Goal: Transaction & Acquisition: Book appointment/travel/reservation

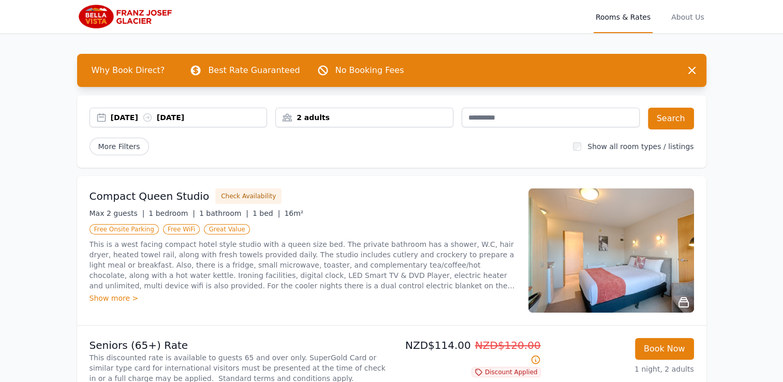
click at [119, 121] on div "[DATE] [DATE]" at bounding box center [189, 117] width 156 height 10
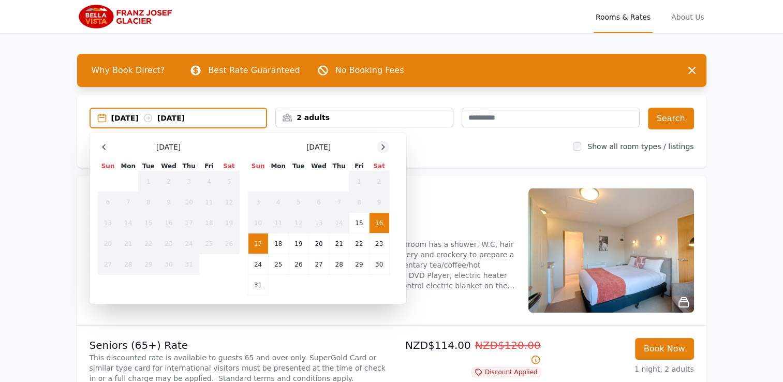
click at [383, 147] on icon at bounding box center [383, 147] width 8 height 8
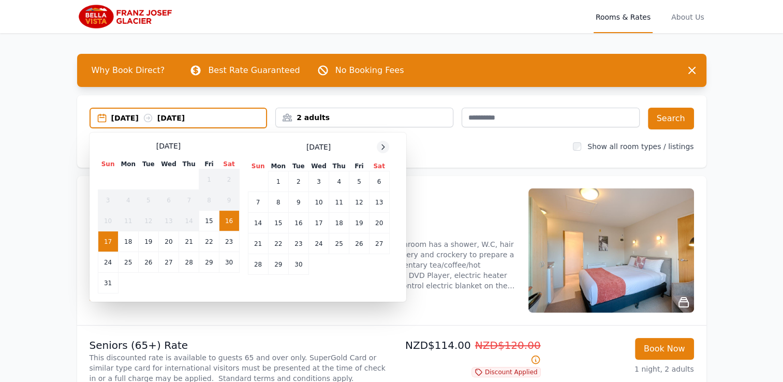
click at [380, 149] on icon at bounding box center [383, 147] width 8 height 8
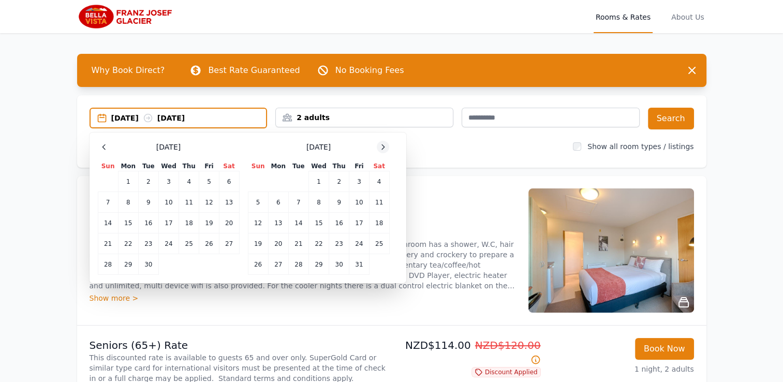
click at [380, 149] on icon at bounding box center [383, 147] width 8 height 8
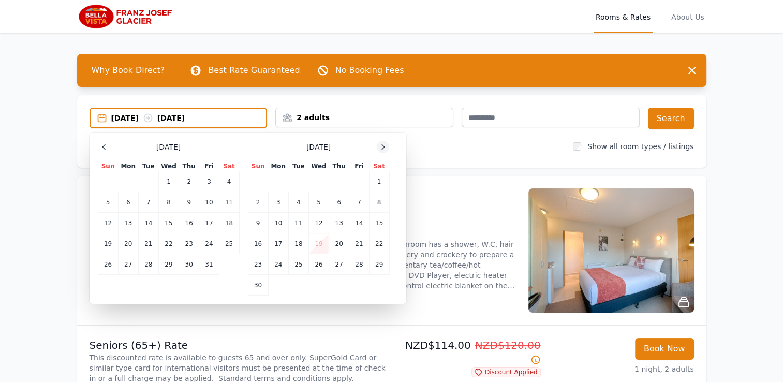
click at [380, 149] on icon at bounding box center [383, 147] width 8 height 8
click at [312, 221] on td "17" at bounding box center [319, 223] width 20 height 21
click at [354, 223] on td "19" at bounding box center [359, 223] width 20 height 21
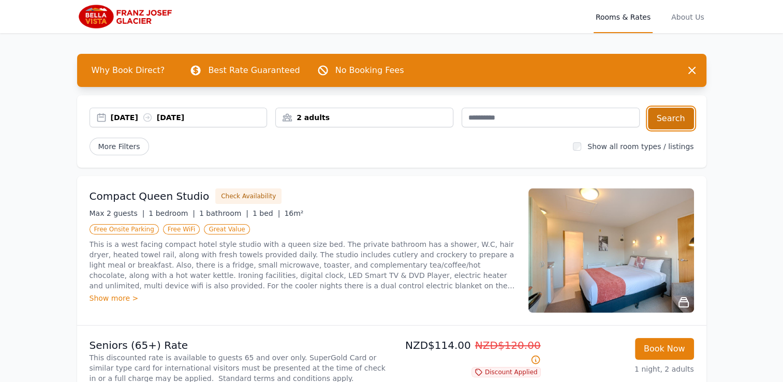
click at [669, 119] on button "Search" at bounding box center [671, 119] width 46 height 22
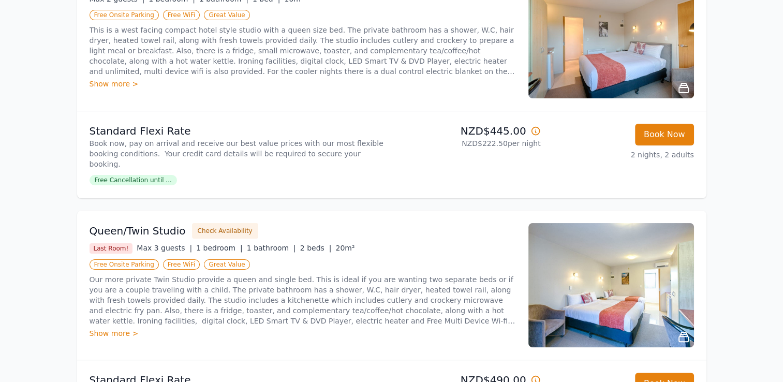
scroll to position [259, 0]
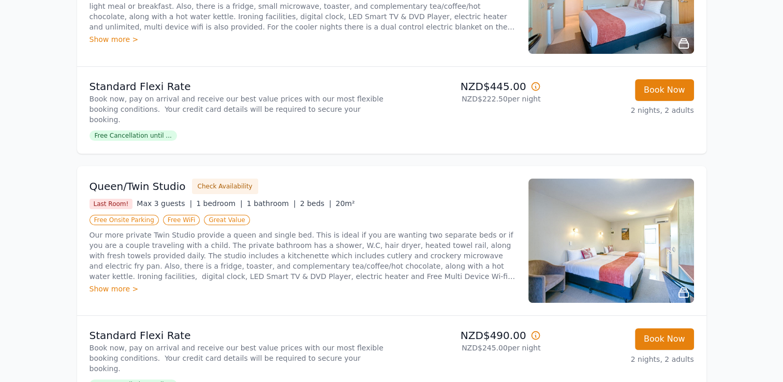
click at [537, 86] on icon at bounding box center [536, 86] width 10 height 10
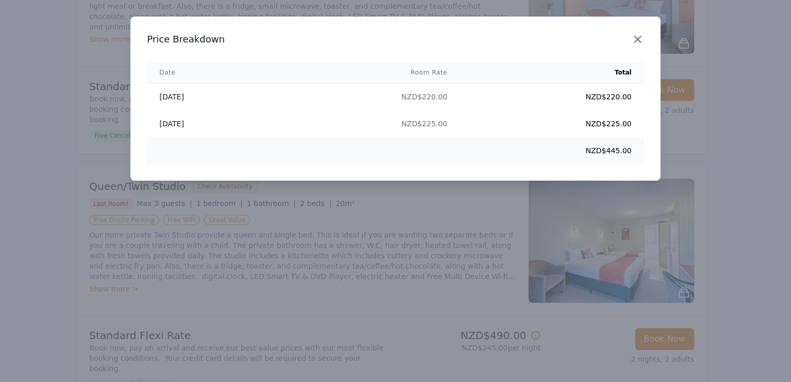
click at [634, 43] on icon "button" at bounding box center [638, 39] width 12 height 12
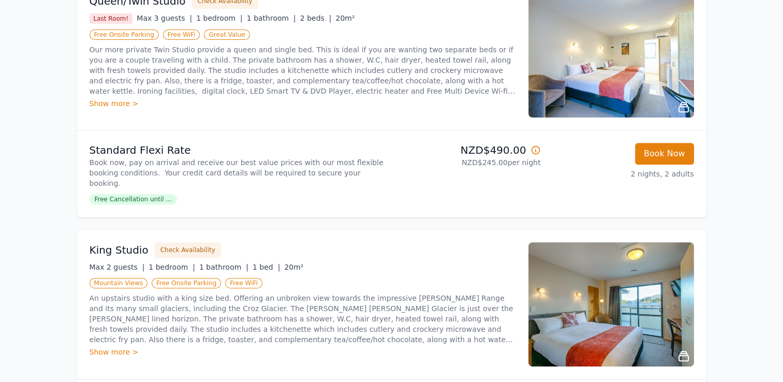
scroll to position [311, 0]
